Goal: Transaction & Acquisition: Purchase product/service

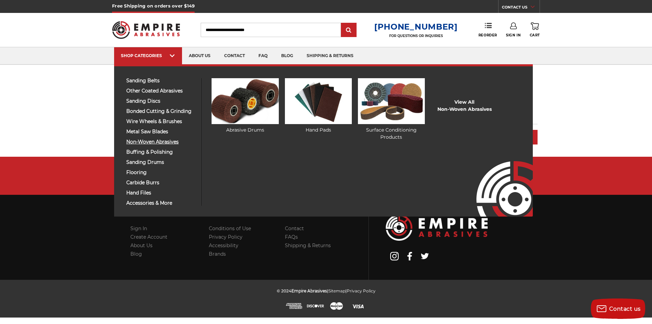
click at [162, 141] on span "non-woven abrasives" at bounding box center [161, 141] width 70 height 5
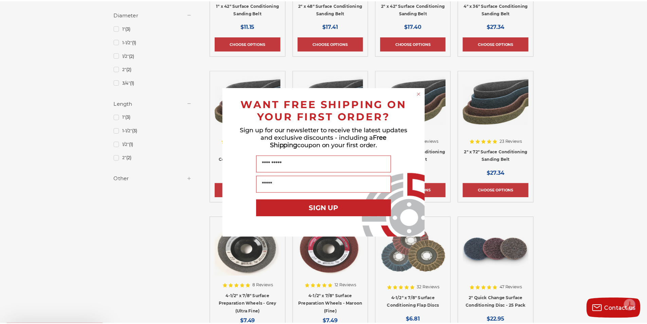
scroll to position [645, 0]
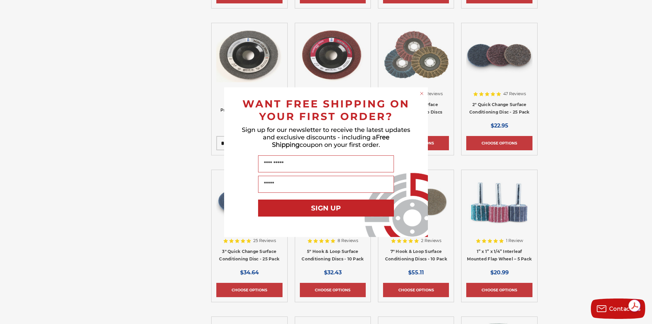
click at [422, 92] on circle "Close dialog" at bounding box center [422, 93] width 6 height 6
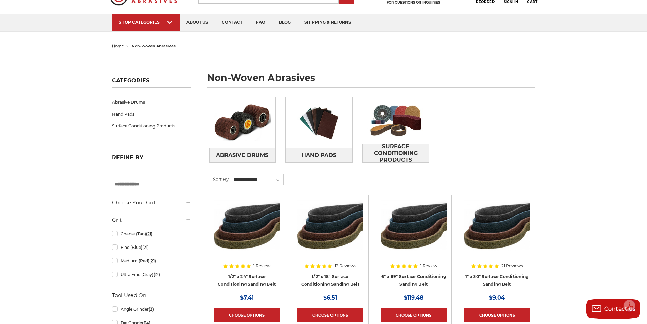
scroll to position [0, 0]
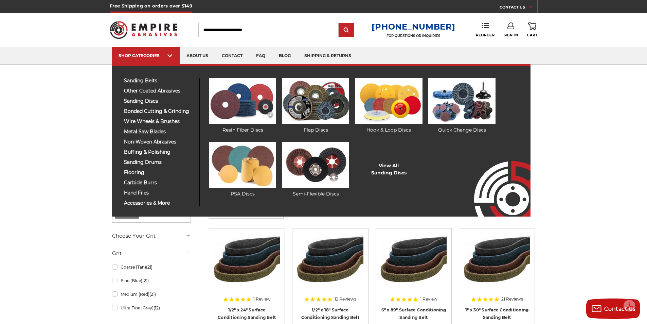
click at [459, 96] on img at bounding box center [461, 101] width 67 height 46
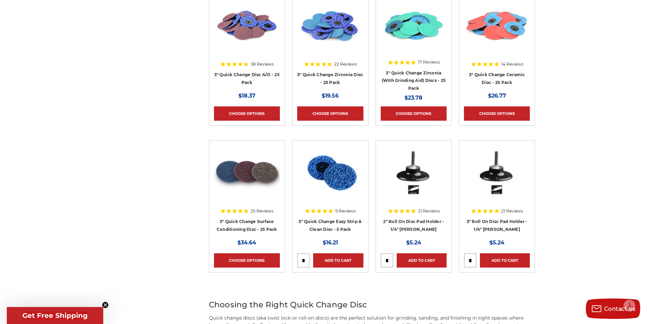
scroll to position [747, 0]
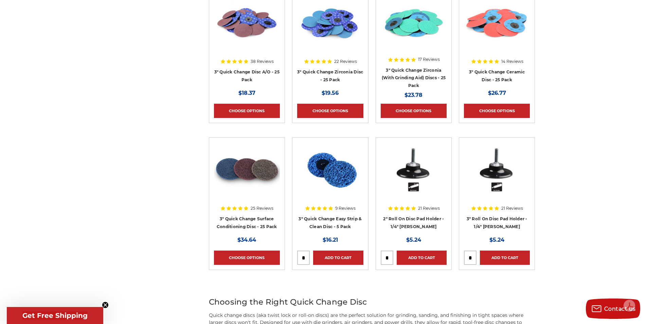
click at [330, 176] on img at bounding box center [330, 169] width 66 height 54
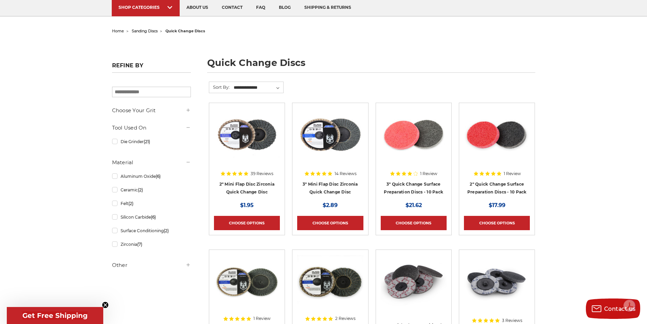
scroll to position [34, 0]
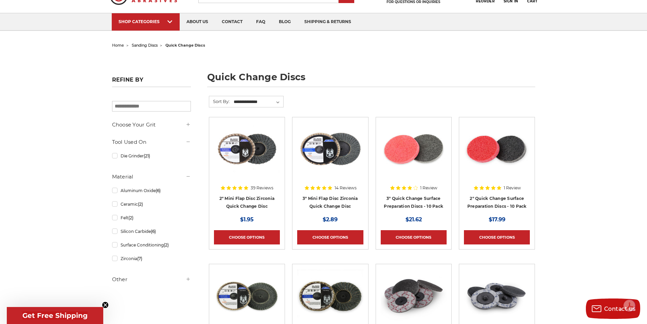
click at [504, 200] on div at bounding box center [497, 165] width 66 height 87
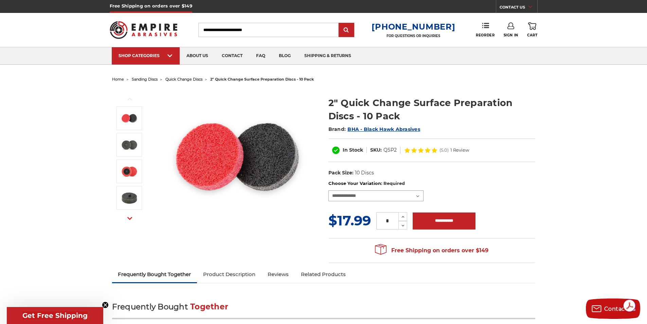
click at [417, 194] on select "**********" at bounding box center [375, 195] width 95 height 11
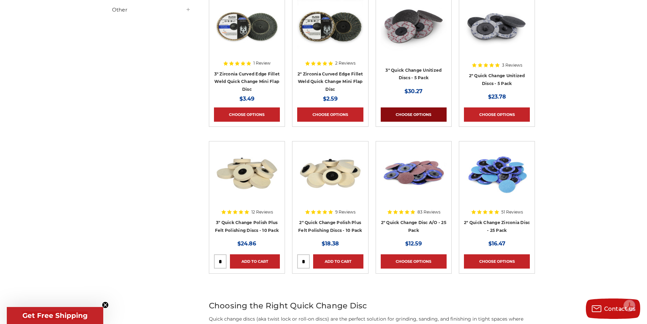
scroll to position [306, 0]
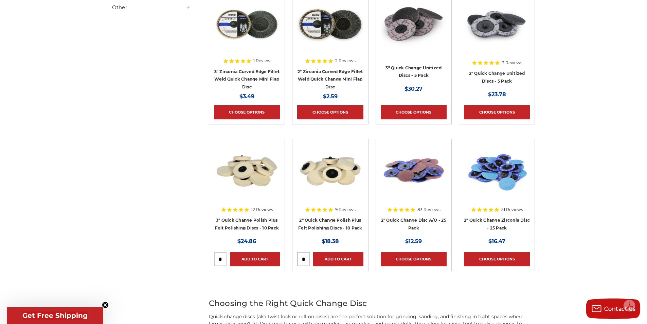
click at [505, 217] on div at bounding box center [497, 187] width 66 height 87
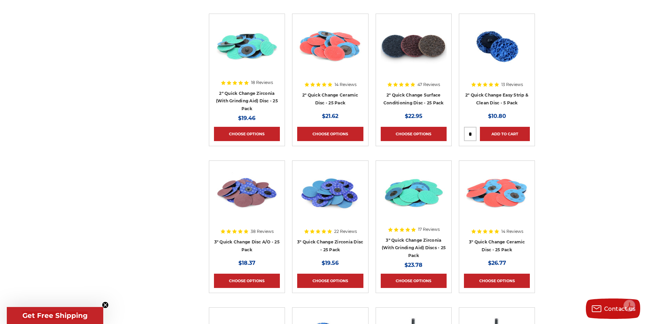
scroll to position [543, 0]
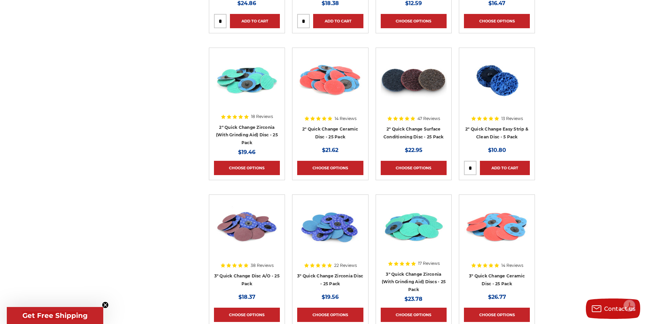
click at [416, 128] on div at bounding box center [414, 96] width 66 height 87
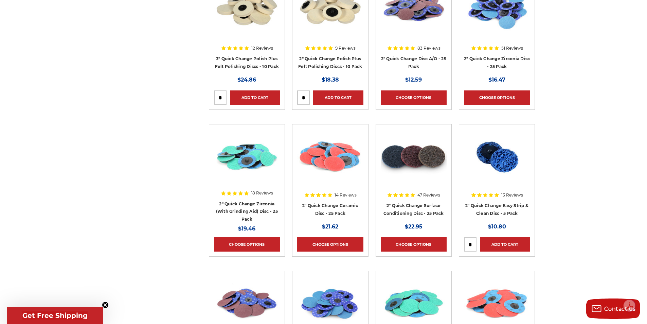
scroll to position [475, 0]
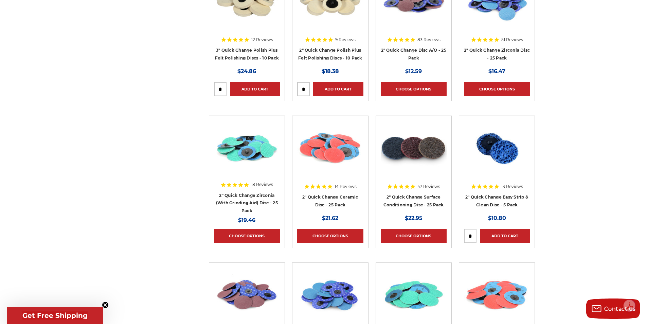
click at [503, 195] on div at bounding box center [497, 164] width 66 height 87
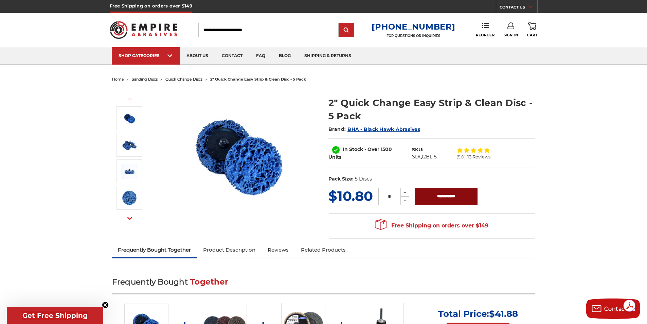
click at [453, 199] on input "**********" at bounding box center [446, 195] width 63 height 17
type input "**********"
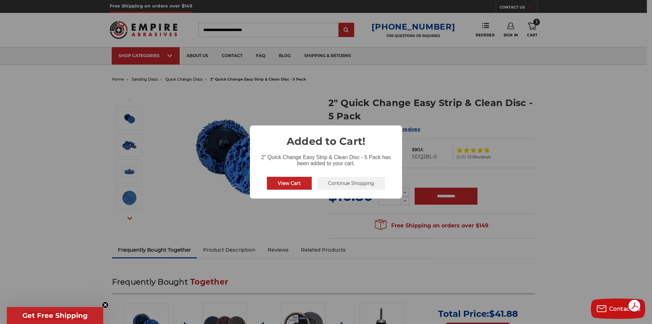
click at [358, 181] on button "Continue Shopping" at bounding box center [351, 183] width 68 height 13
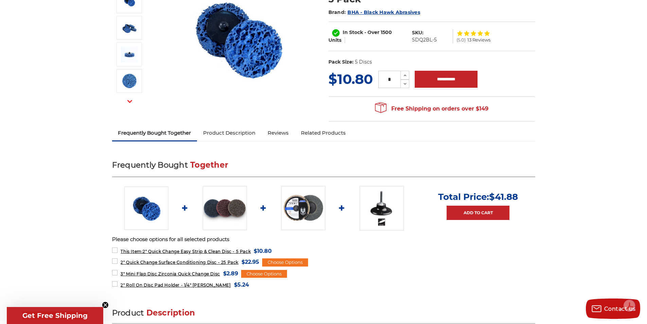
scroll to position [68, 0]
